Goal: Task Accomplishment & Management: Use online tool/utility

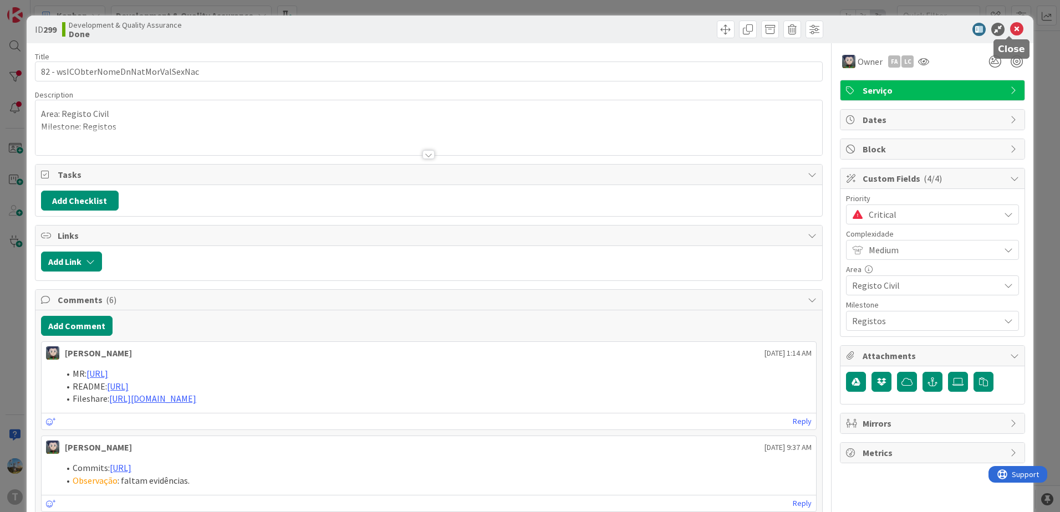
click at [1010, 25] on icon at bounding box center [1016, 29] width 13 height 13
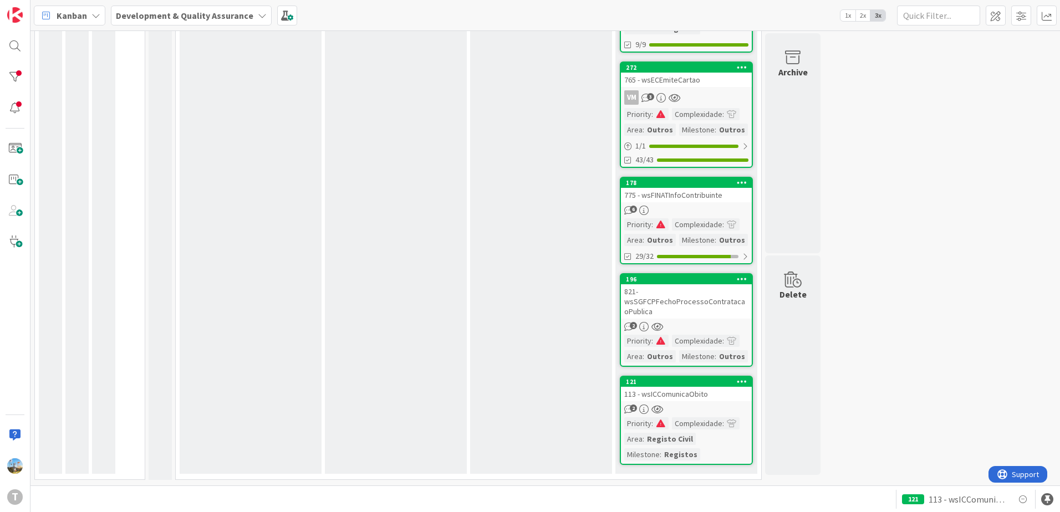
click at [713, 408] on div "2" at bounding box center [686, 409] width 131 height 9
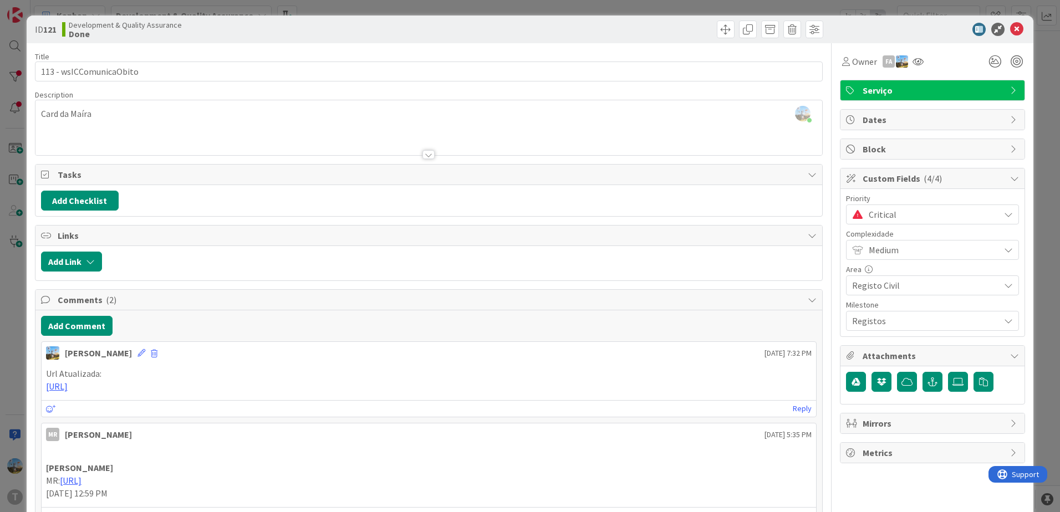
click at [931, 212] on span "Critical" at bounding box center [931, 215] width 125 height 16
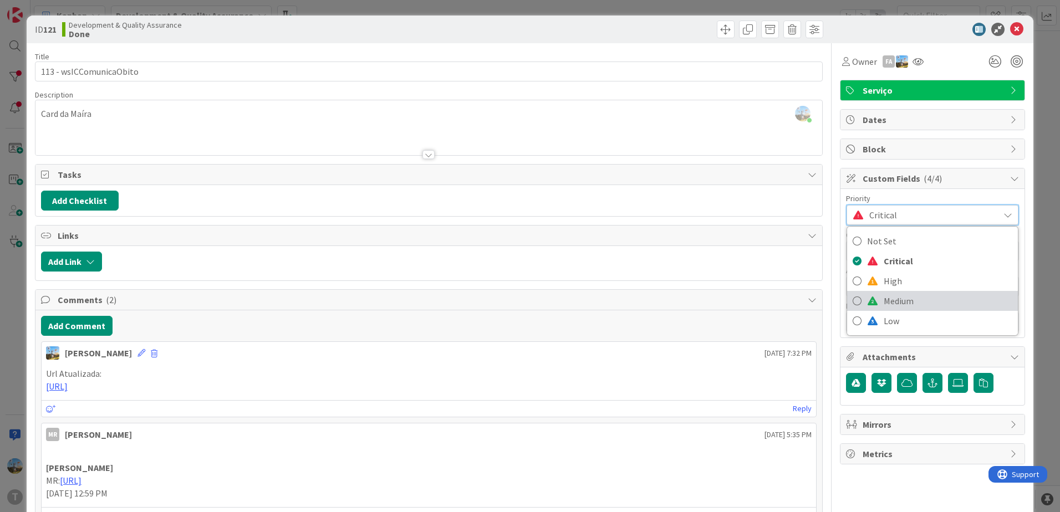
click at [921, 292] on link "Medium" at bounding box center [932, 301] width 171 height 20
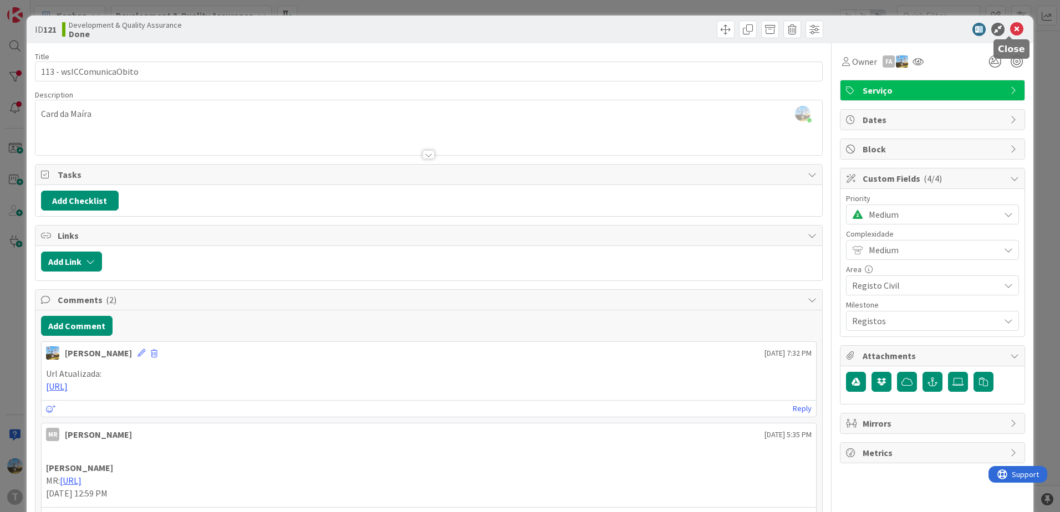
click at [1010, 24] on icon at bounding box center [1016, 29] width 13 height 13
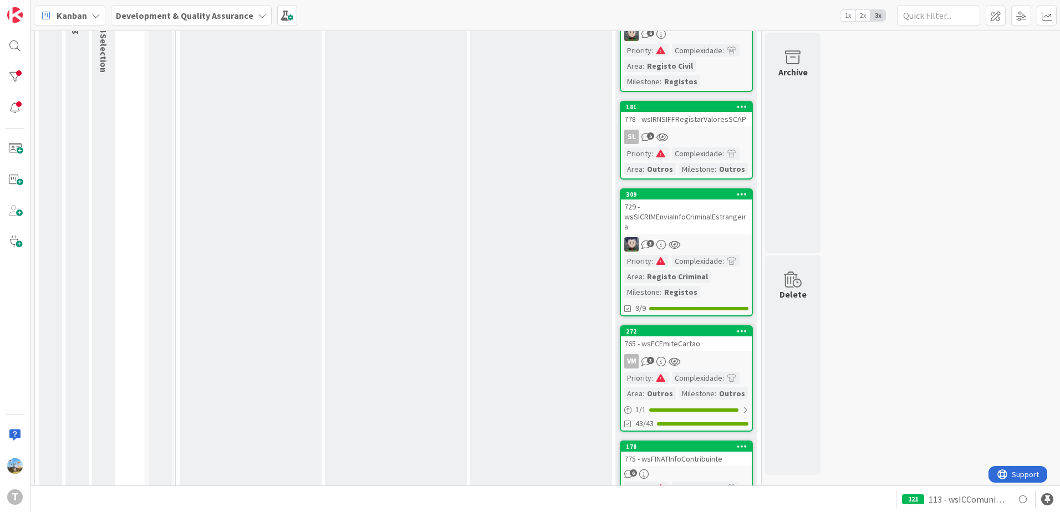
scroll to position [166, 0]
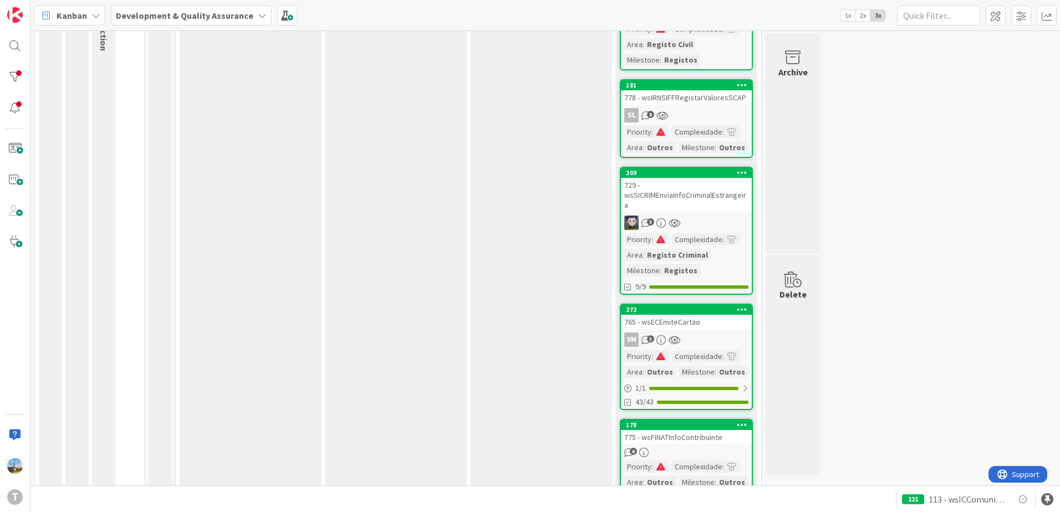
click at [706, 100] on div "778 - wsIRNSIFFRegistarValoresSCAP" at bounding box center [686, 97] width 131 height 14
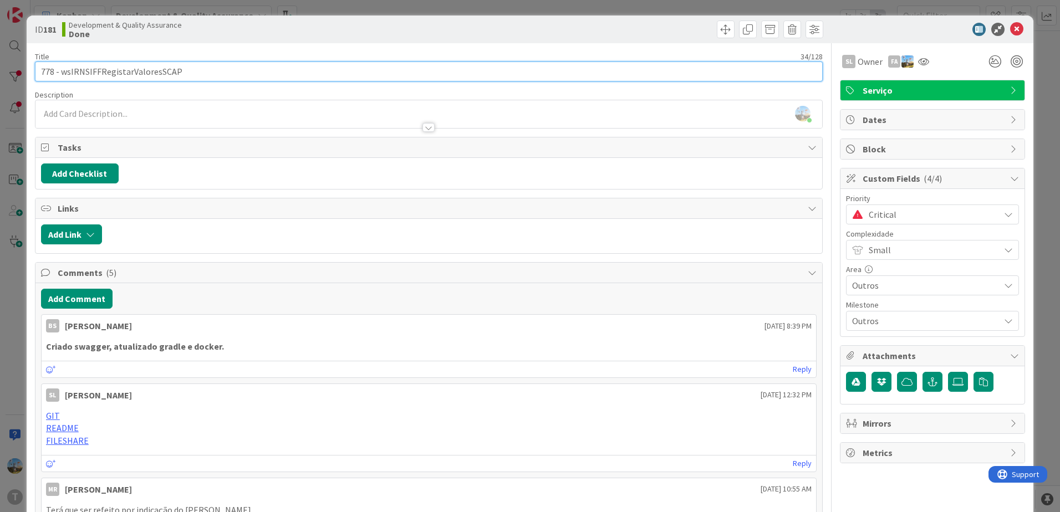
drag, startPoint x: 191, startPoint y: 70, endPoint x: 62, endPoint y: 67, distance: 129.2
click at [62, 67] on input "778 - wsIRNSIFFRegistarValoresSCAP" at bounding box center [429, 72] width 788 height 20
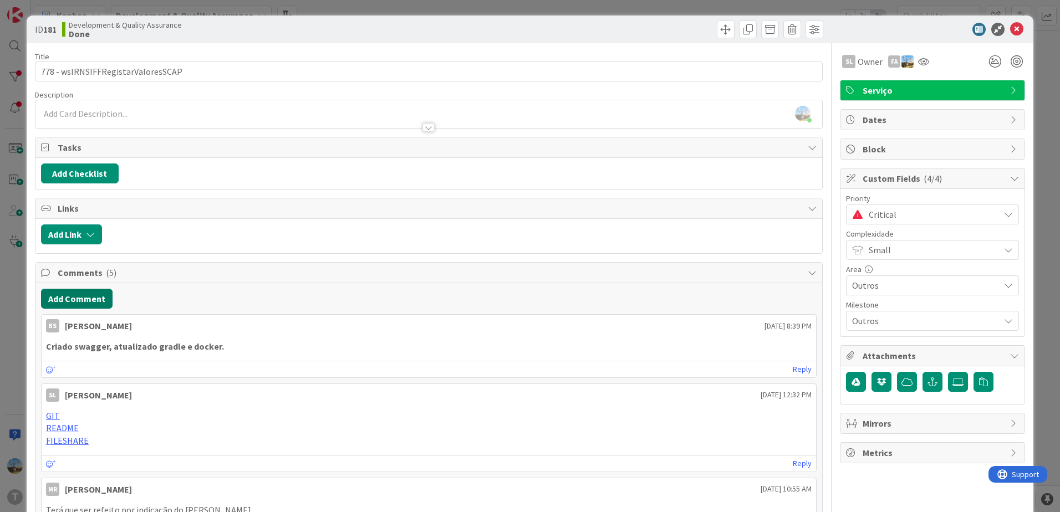
click at [107, 297] on button "Add Comment" at bounding box center [77, 299] width 72 height 20
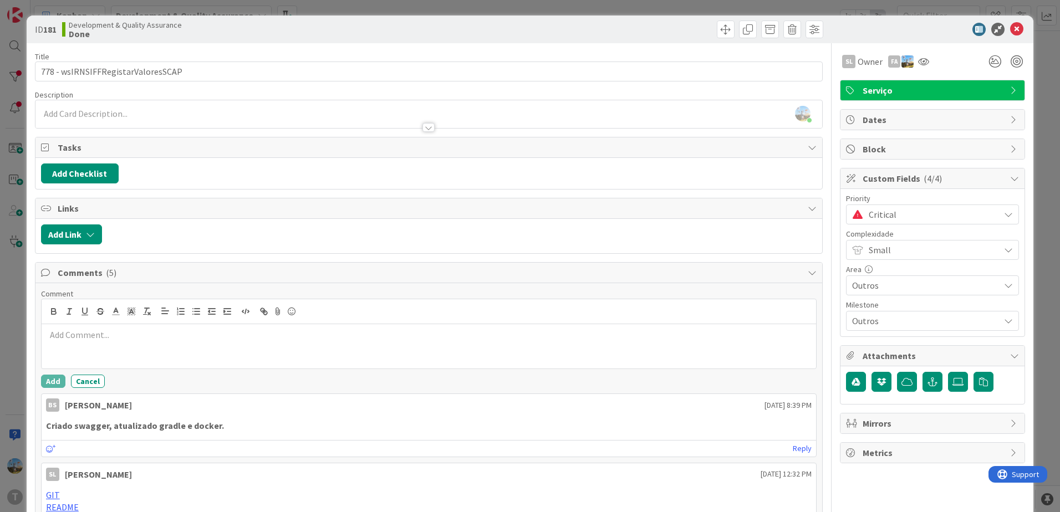
click at [126, 336] on p at bounding box center [429, 335] width 766 height 13
click at [58, 385] on button "Add" at bounding box center [53, 381] width 24 height 13
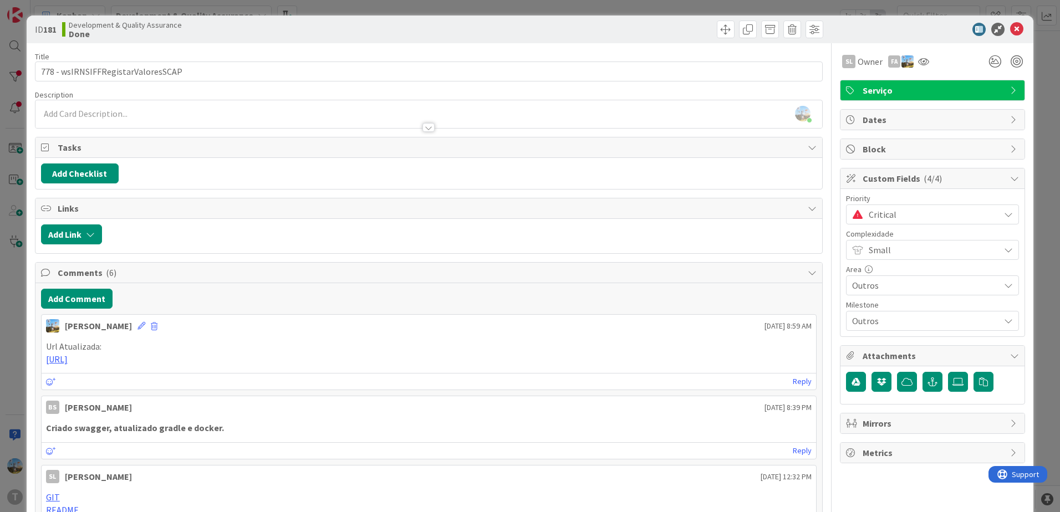
click at [909, 215] on span "Critical" at bounding box center [931, 215] width 125 height 16
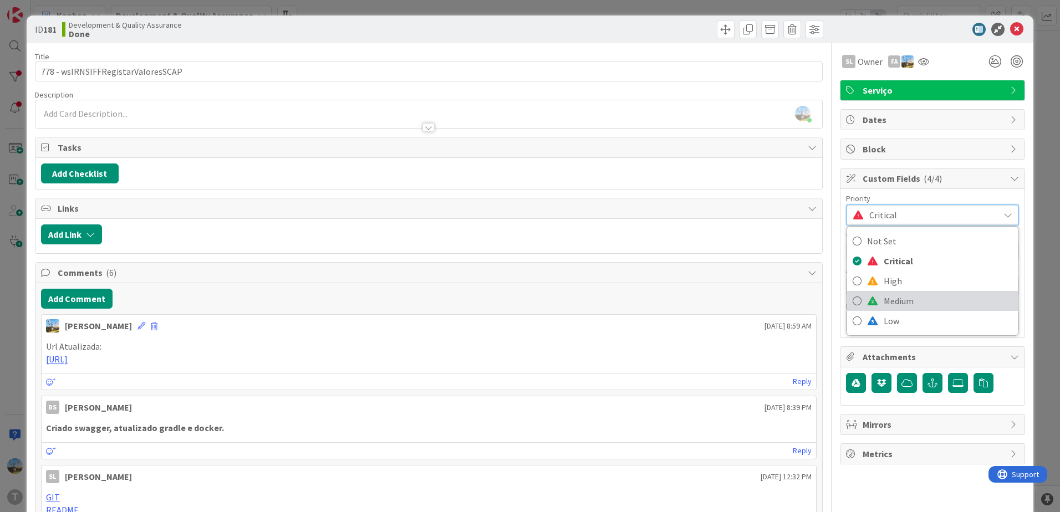
click at [926, 292] on link "Medium" at bounding box center [932, 301] width 171 height 20
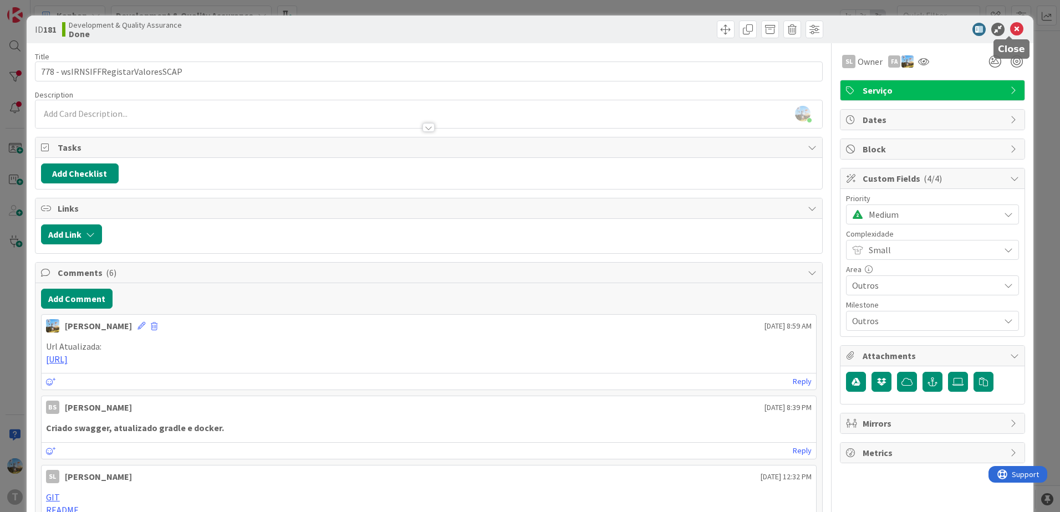
click at [1010, 24] on icon at bounding box center [1016, 29] width 13 height 13
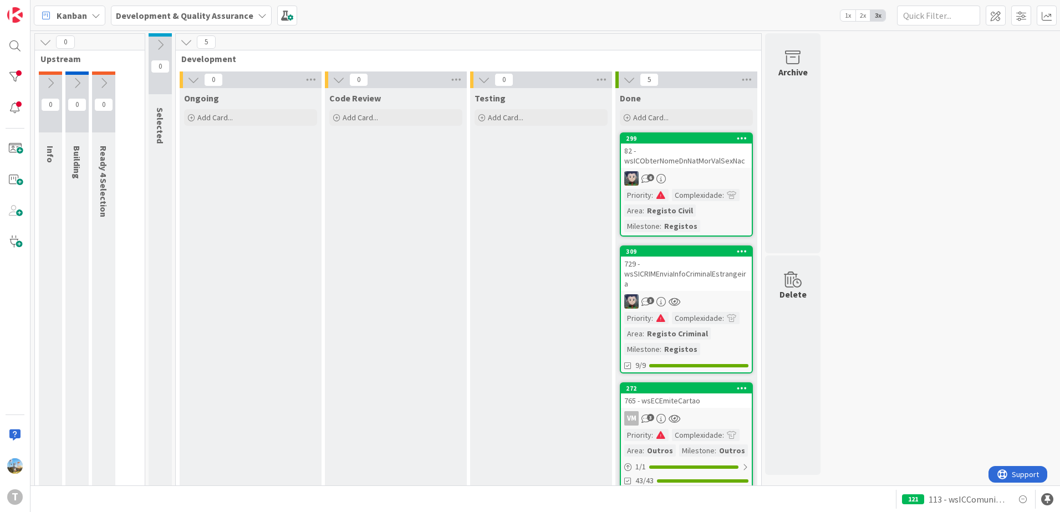
click at [695, 276] on div "729 - wsSICRIMEnviaInfoCriminalEstrangeira" at bounding box center [686, 274] width 131 height 34
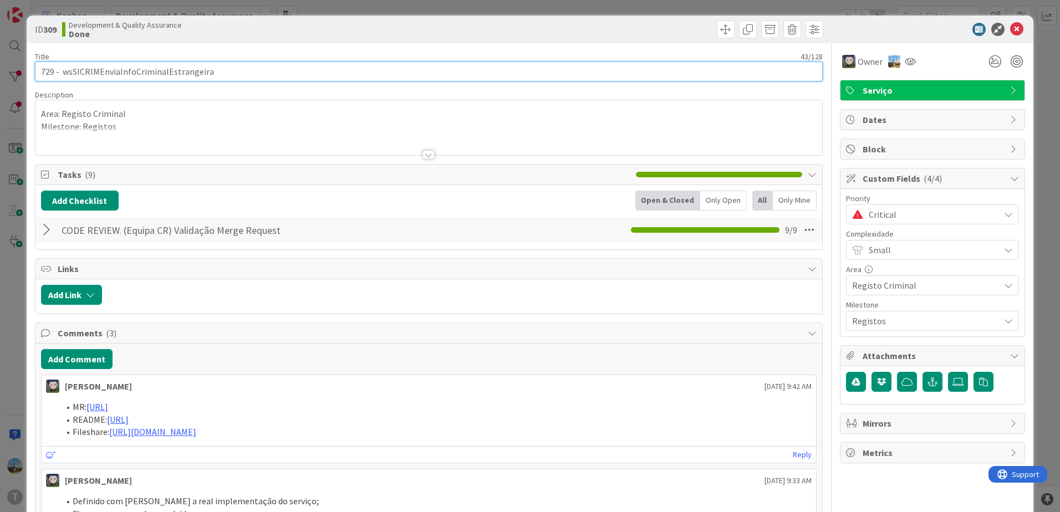
drag, startPoint x: 225, startPoint y: 73, endPoint x: 64, endPoint y: 72, distance: 160.3
click at [64, 72] on input "729 - wsSICRIMEnviaInfoCriminalEstrangeira" at bounding box center [429, 72] width 788 height 20
